Goal: Task Accomplishment & Management: Manage account settings

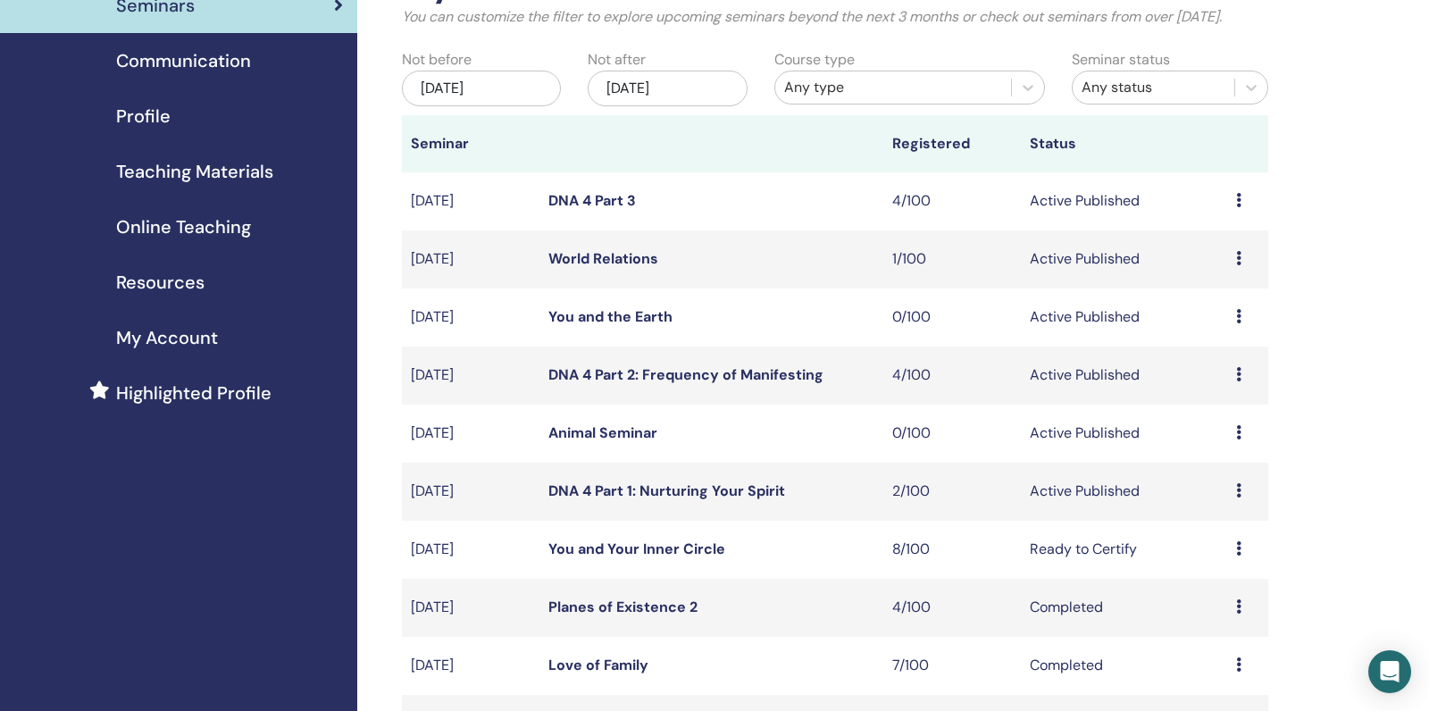
scroll to position [254, 0]
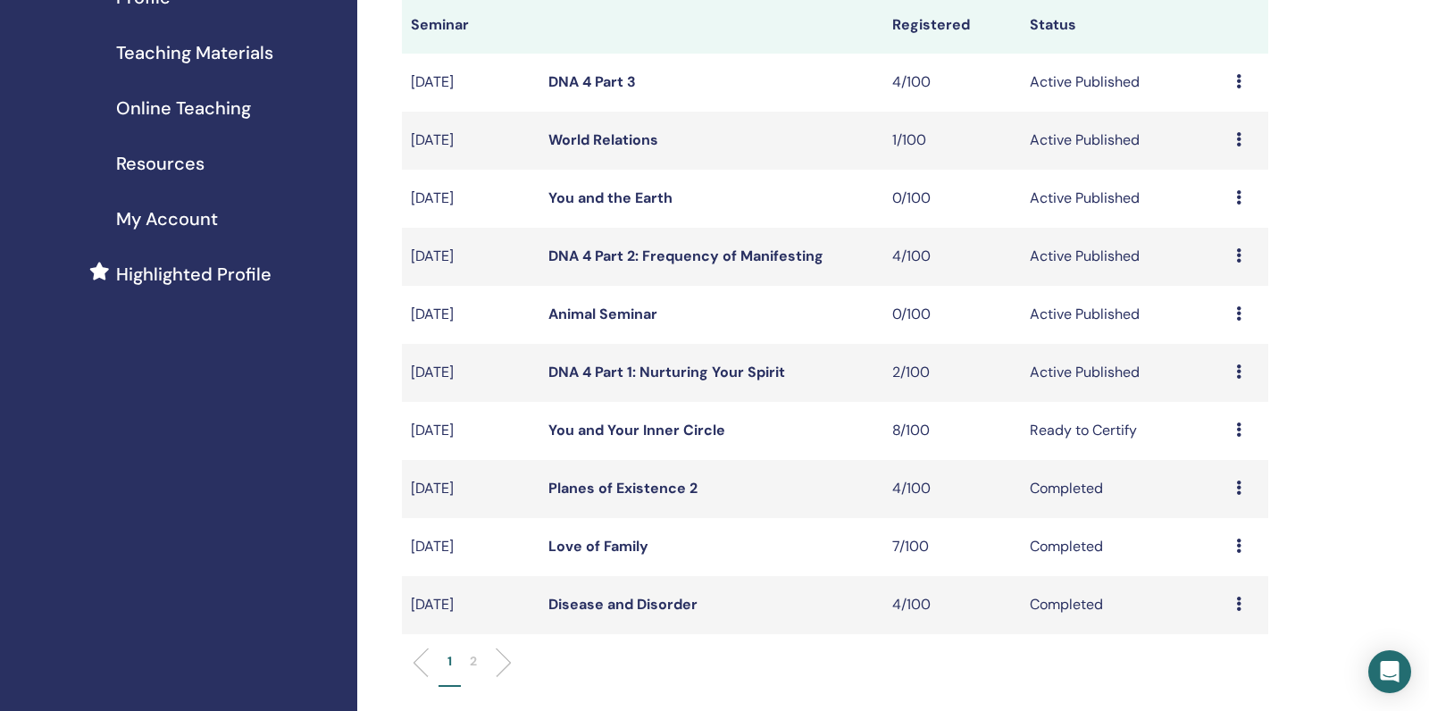
click at [693, 381] on link "DNA 4 Part 1: Nurturing Your Spirit" at bounding box center [666, 371] width 237 height 19
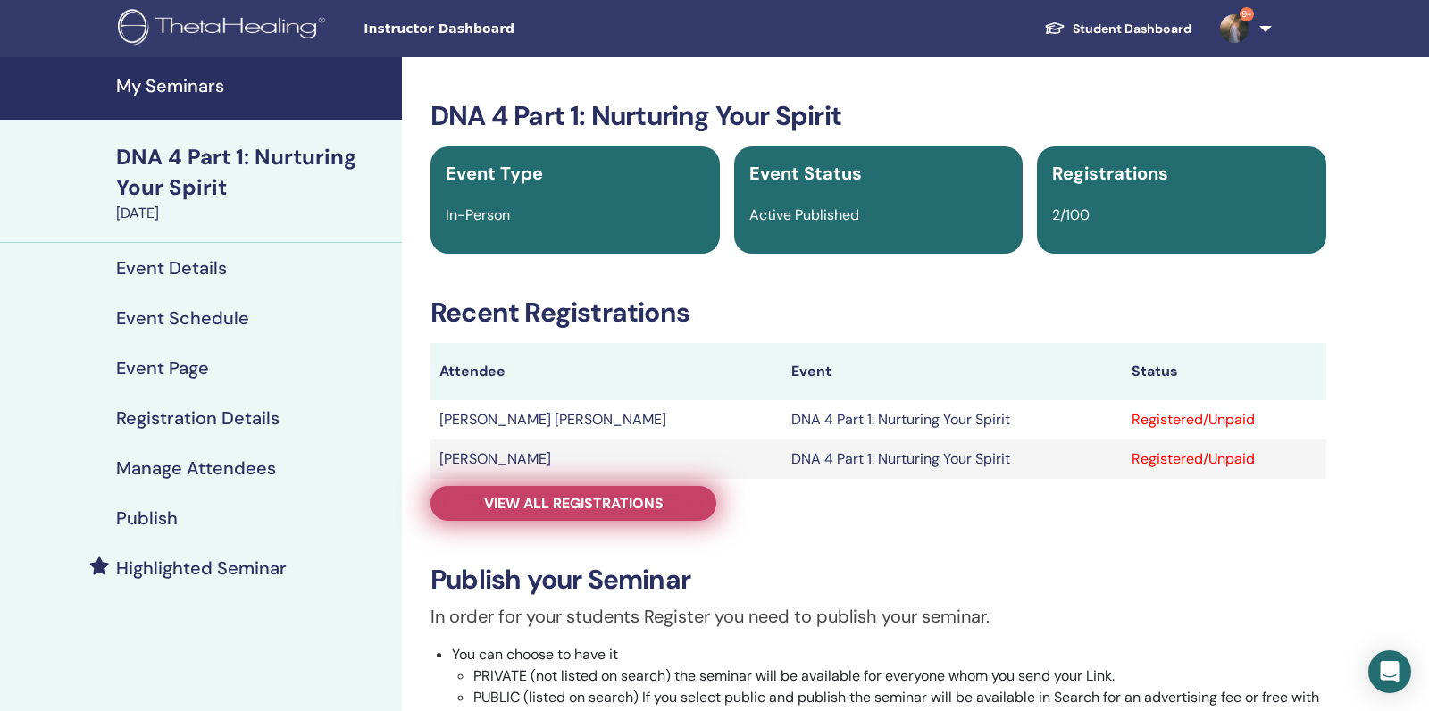
click at [590, 502] on span "View all registrations" at bounding box center [573, 503] width 179 height 19
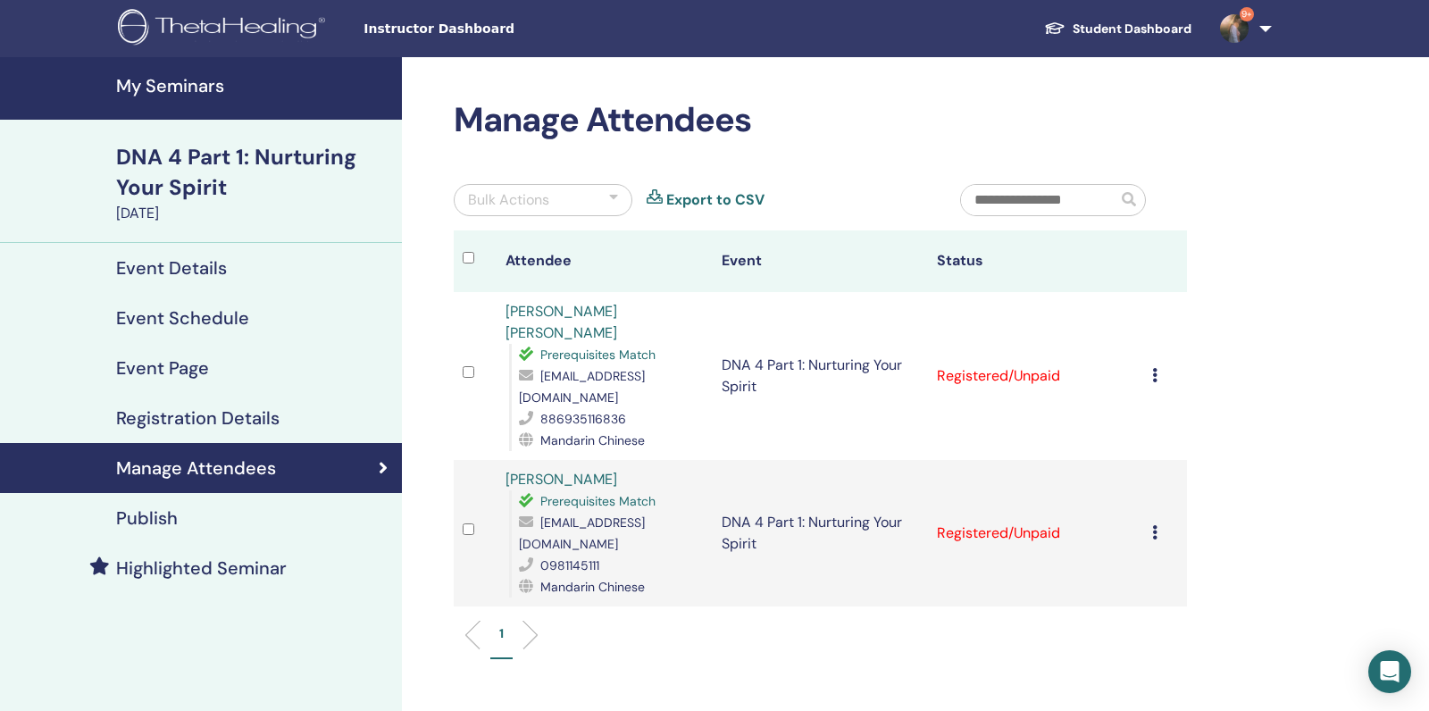
click at [1165, 365] on div "Cancel Registration Do not auto-certify Mark as Paid Mark as Unpaid Mark as Abs…" at bounding box center [1164, 375] width 25 height 21
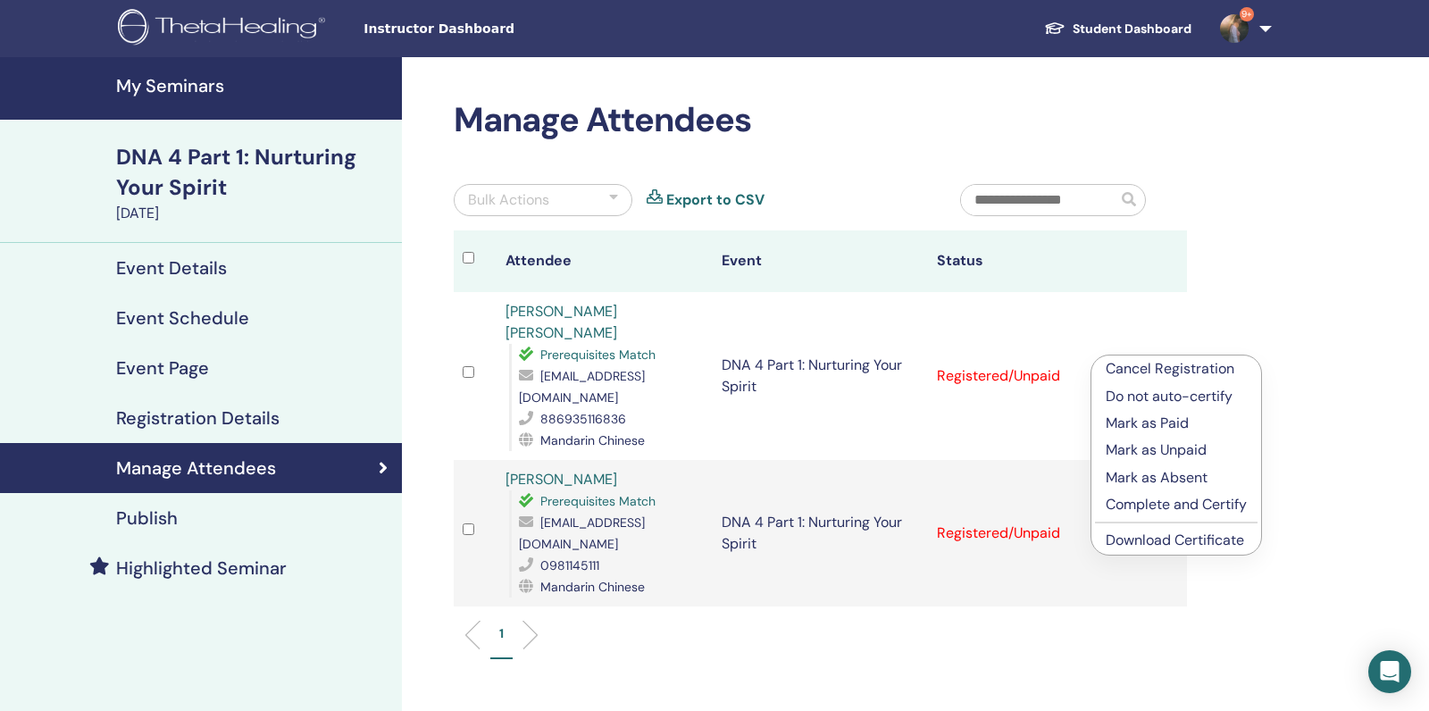
click at [1111, 512] on p "Complete and Certify" at bounding box center [1175, 504] width 141 height 21
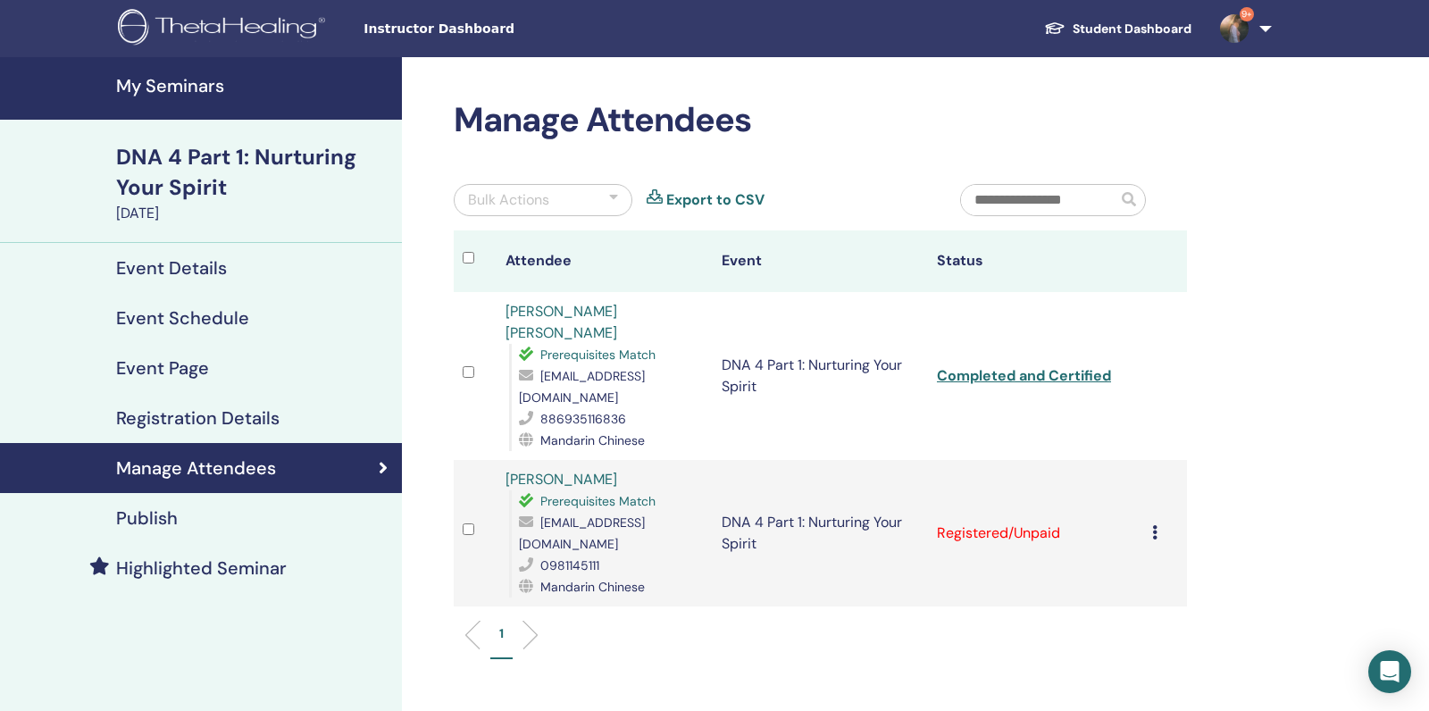
click at [1160, 522] on div "Cancel Registration Do not auto-certify Mark as Paid Mark as Unpaid Mark as Abs…" at bounding box center [1164, 532] width 25 height 21
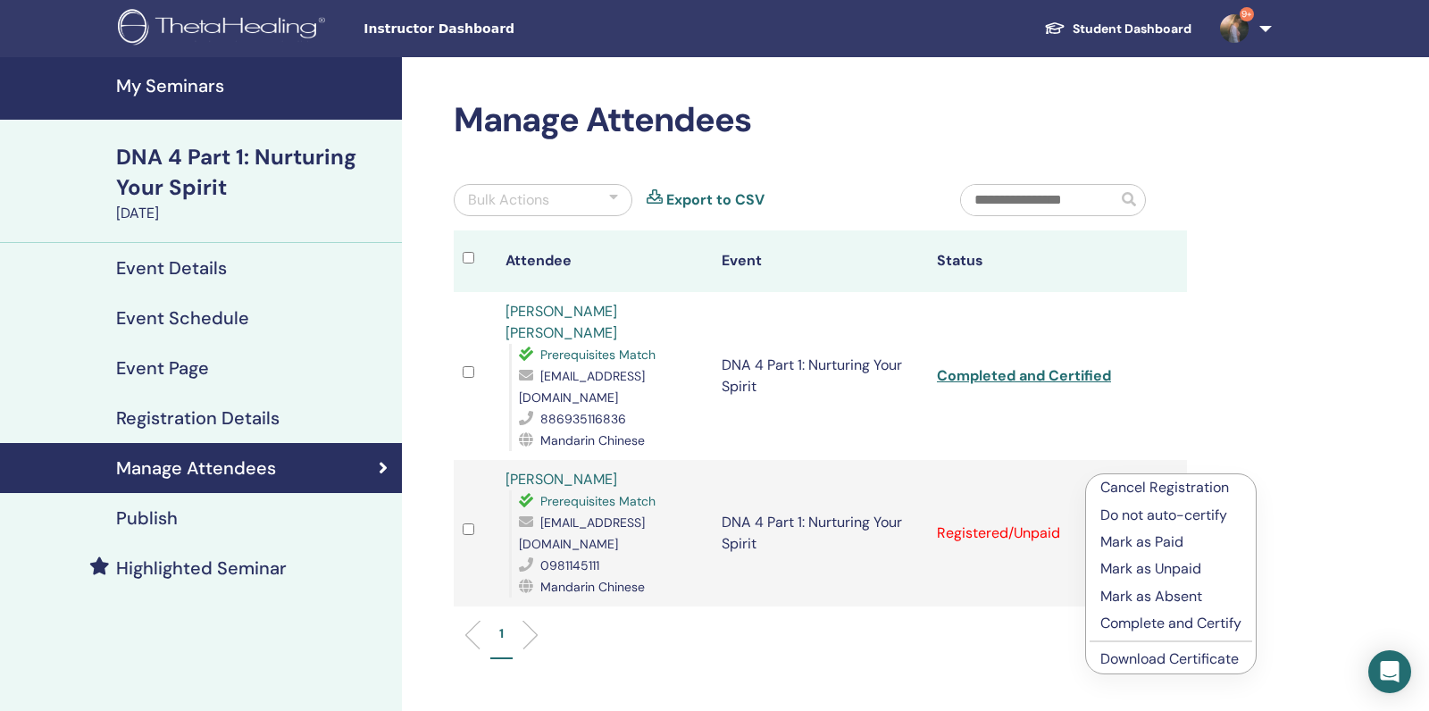
click at [1108, 623] on p "Complete and Certify" at bounding box center [1170, 622] width 141 height 21
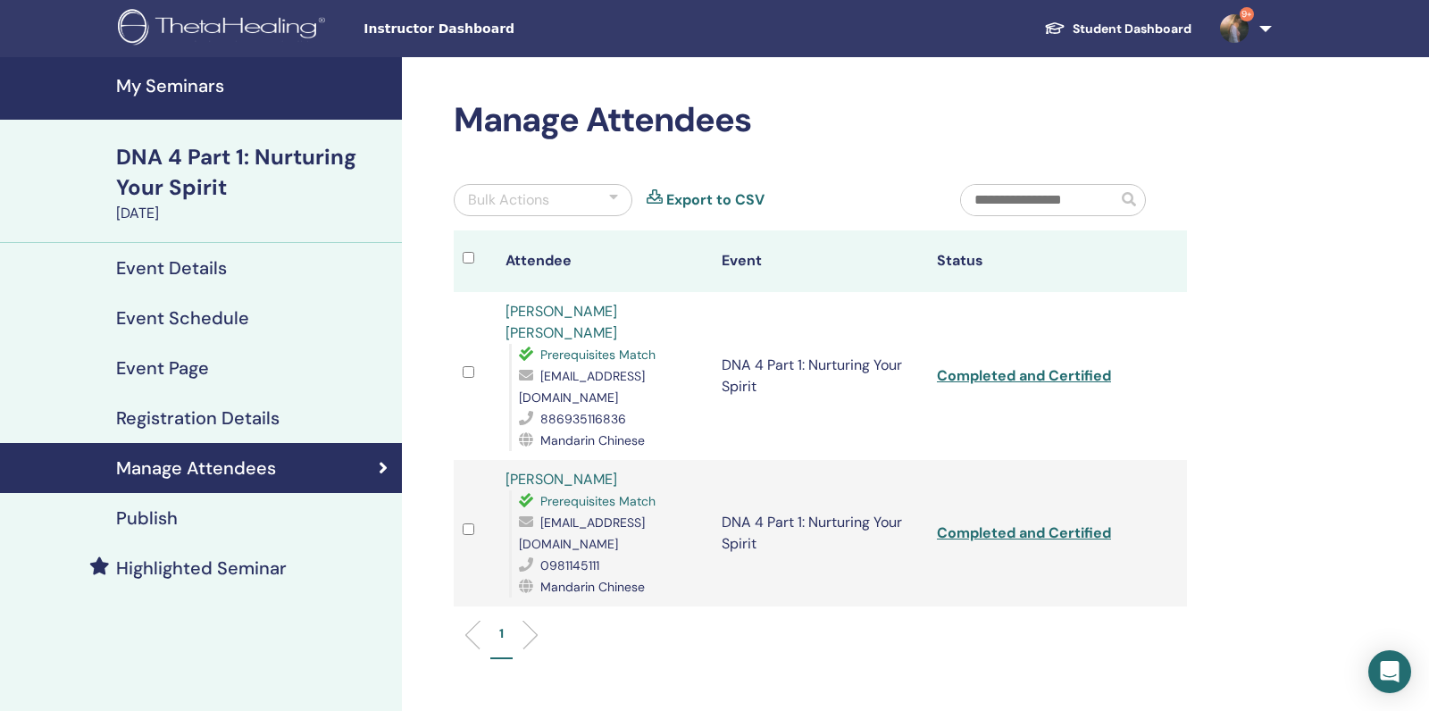
click at [221, 96] on h4 "My Seminars" at bounding box center [253, 85] width 275 height 21
